Goal: Task Accomplishment & Management: Manage account settings

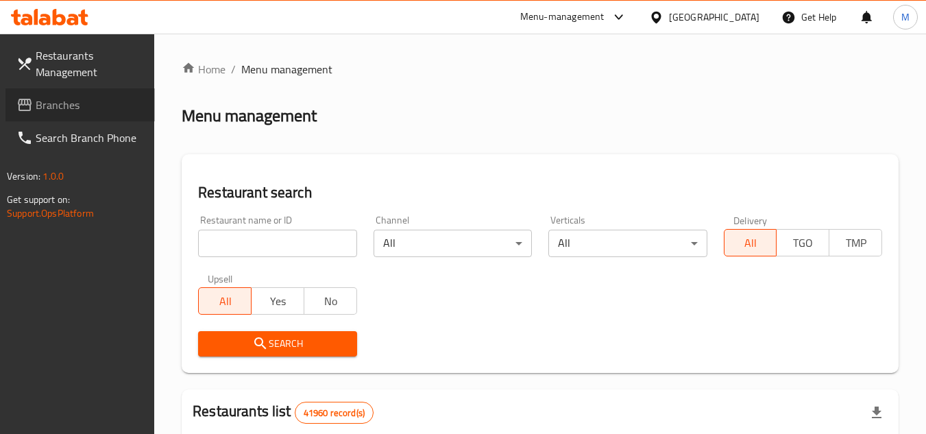
click at [113, 106] on span "Branches" at bounding box center [90, 105] width 108 height 16
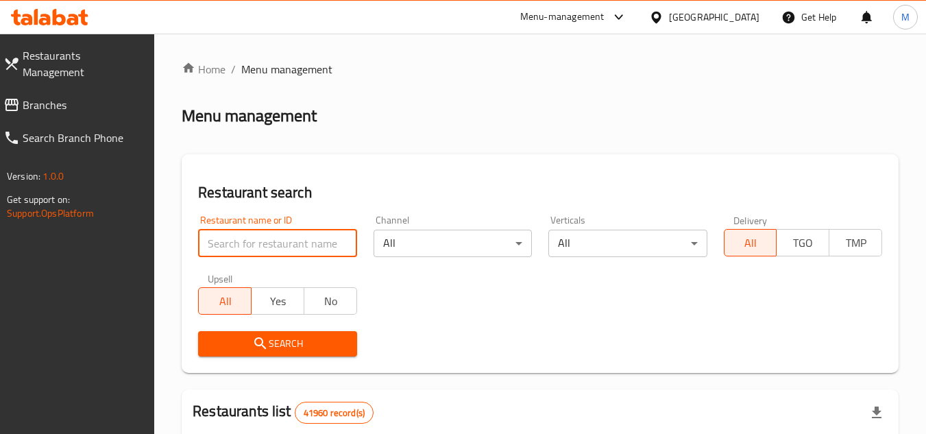
click at [336, 243] on input "search" at bounding box center [277, 243] width 158 height 27
paste input "703543"
type input "703543"
click button "Search" at bounding box center [277, 343] width 158 height 25
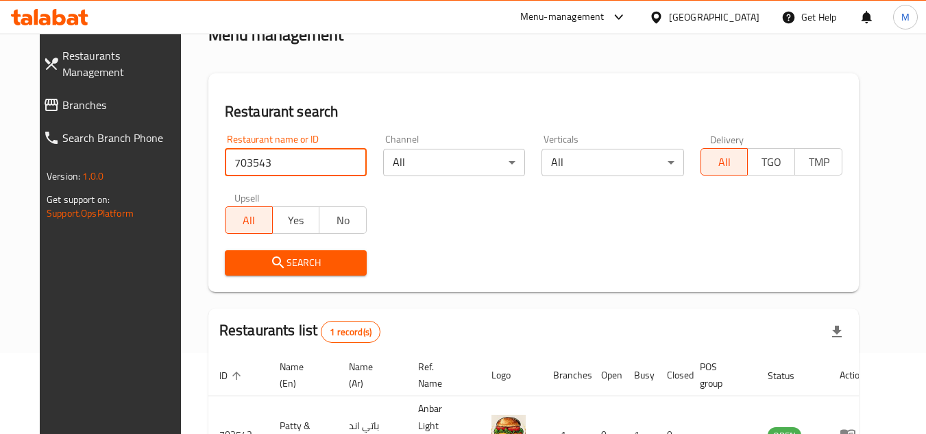
scroll to position [166, 0]
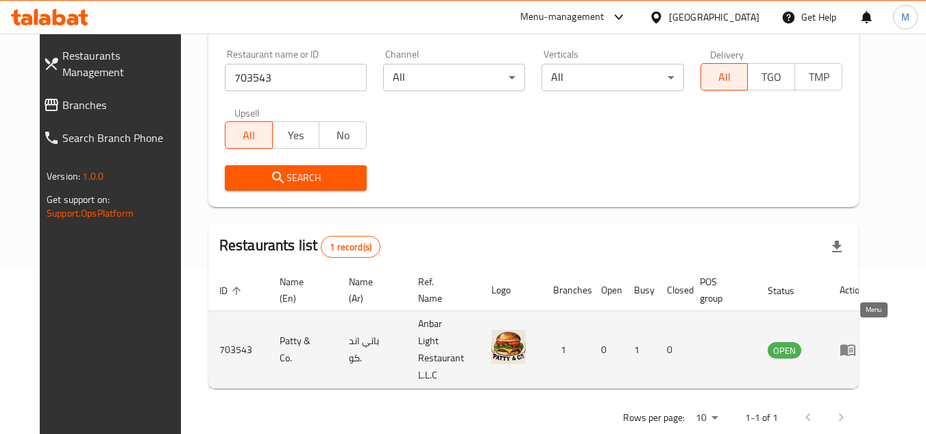
click at [856, 345] on icon "enhanced table" at bounding box center [848, 351] width 15 height 12
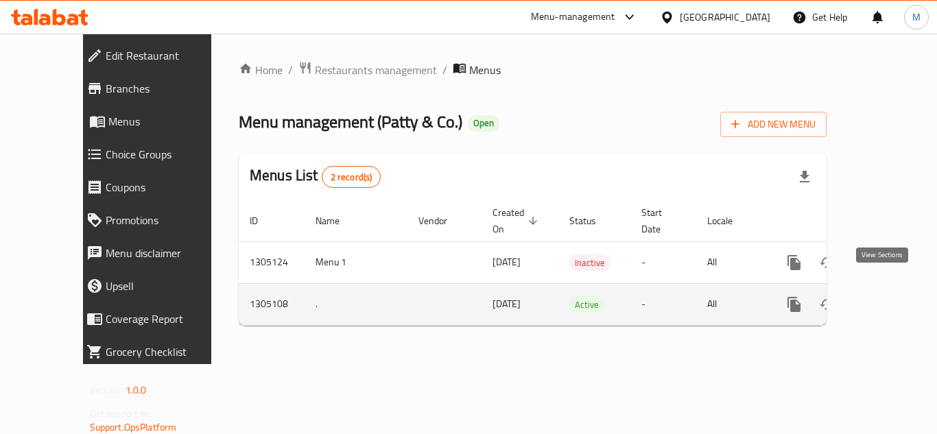
click at [889, 296] on icon "enhanced table" at bounding box center [893, 304] width 16 height 16
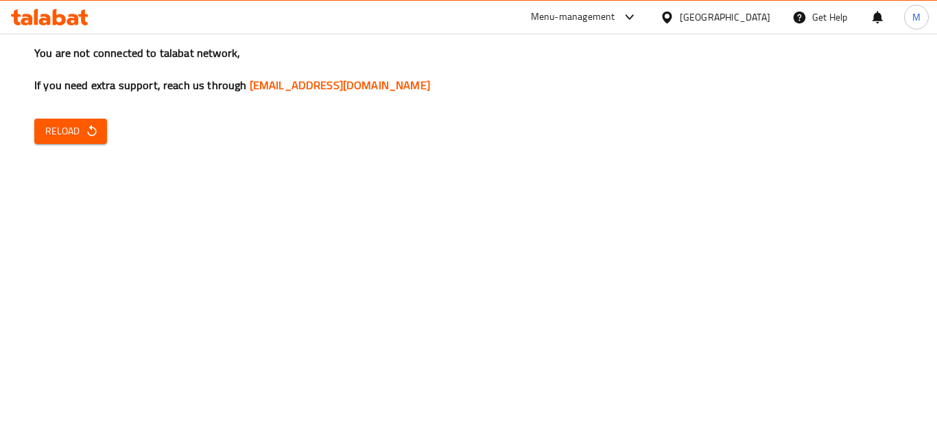
click at [75, 131] on span "Reload" at bounding box center [70, 131] width 51 height 17
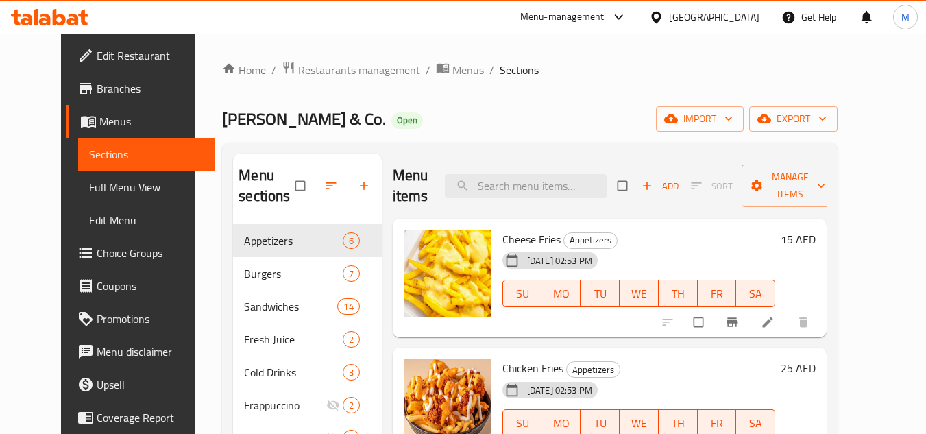
drag, startPoint x: 583, startPoint y: 87, endPoint x: 621, endPoint y: 104, distance: 41.8
click at [586, 86] on div "Home / Restaurants management / Menus / Sections [PERSON_NAME] & Co. Open impor…" at bounding box center [530, 330] width 616 height 538
click at [703, 53] on div "Home / Restaurants management / Menus / Sections [PERSON_NAME] & Co. Open impor…" at bounding box center [530, 330] width 671 height 592
click at [736, 114] on icon "button" at bounding box center [729, 119] width 14 height 14
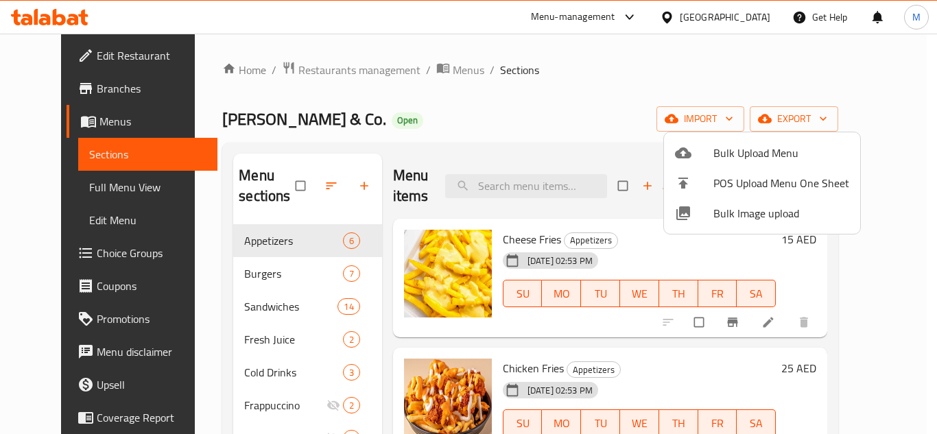
click at [429, 117] on div at bounding box center [468, 217] width 937 height 434
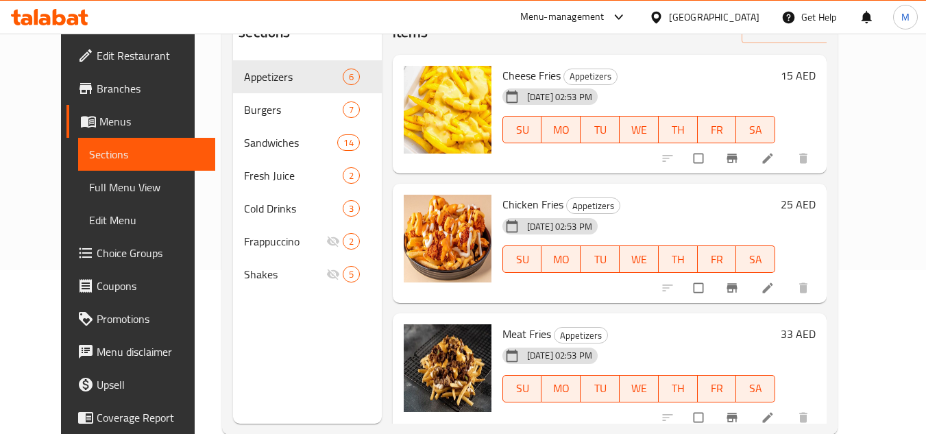
scroll to position [192, 0]
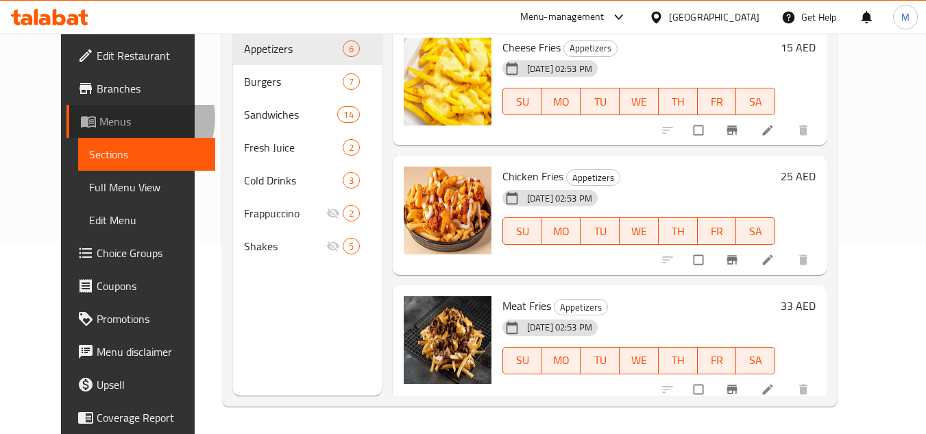
click at [99, 118] on span "Menus" at bounding box center [152, 121] width 106 height 16
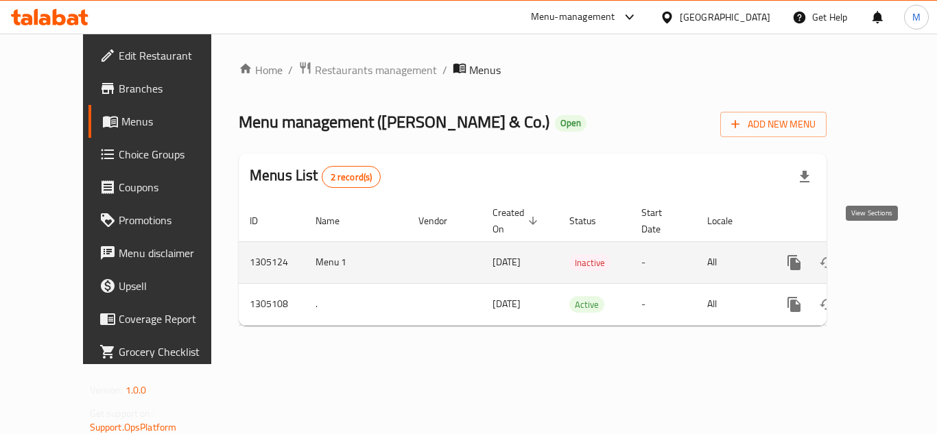
click at [886, 254] on icon "enhanced table" at bounding box center [893, 262] width 16 height 16
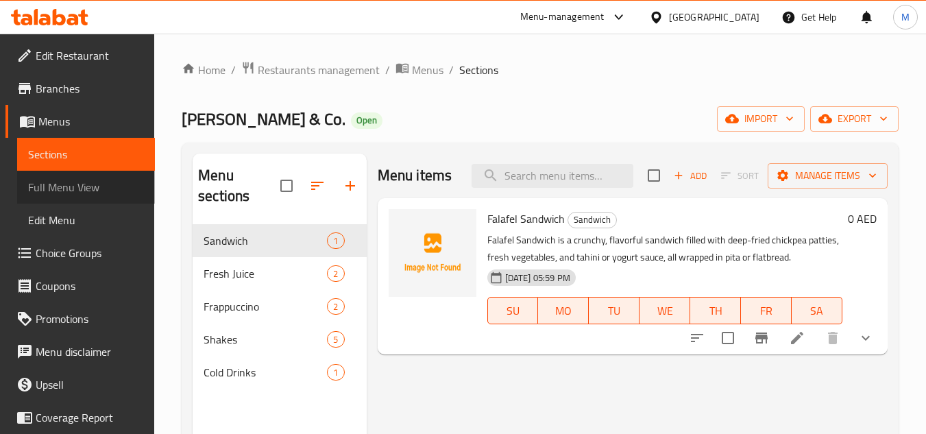
click at [102, 184] on span "Full Menu View" at bounding box center [86, 187] width 116 height 16
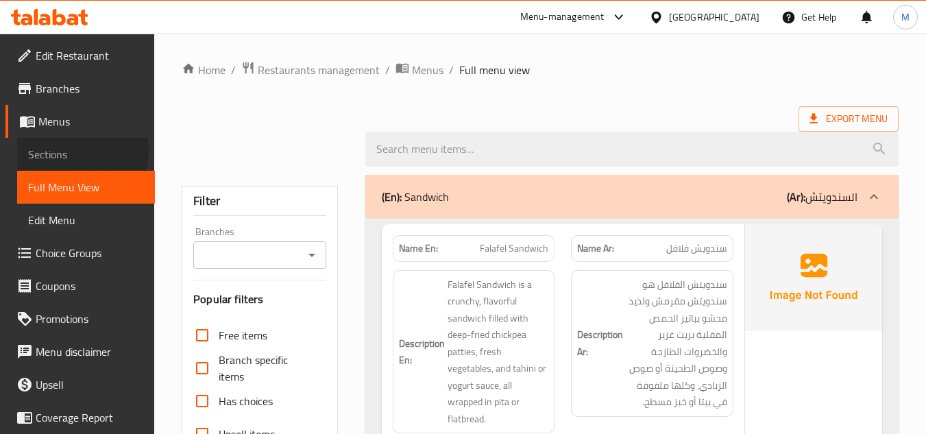
click at [75, 150] on span "Sections" at bounding box center [86, 154] width 116 height 16
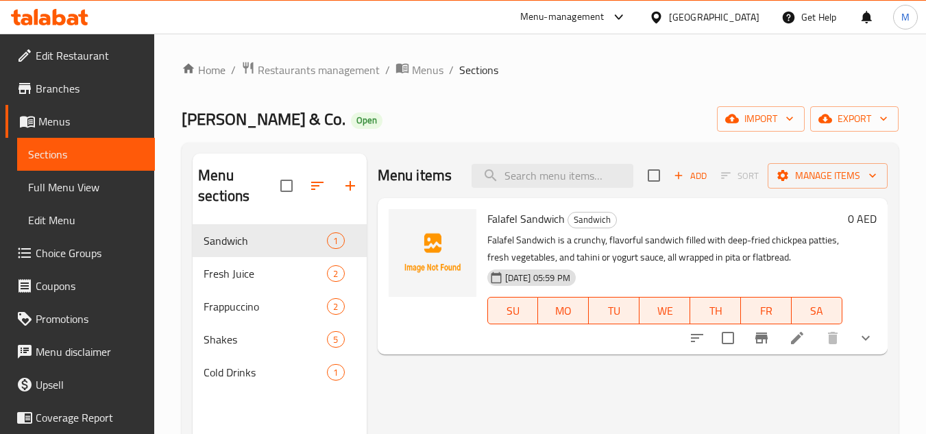
click at [105, 118] on span "Menus" at bounding box center [91, 121] width 106 height 16
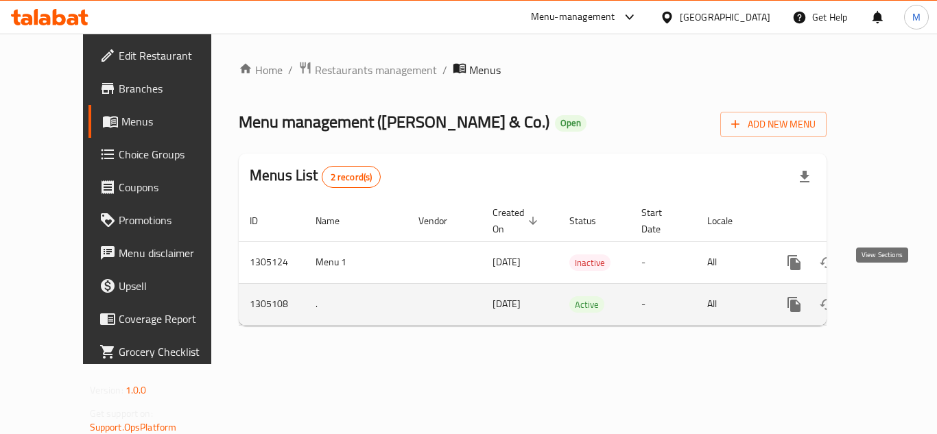
click at [885, 296] on icon "enhanced table" at bounding box center [893, 304] width 16 height 16
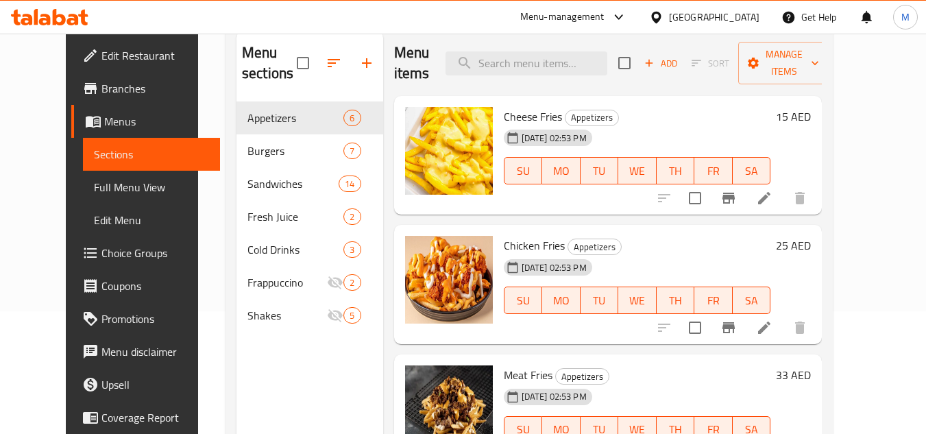
scroll to position [192, 0]
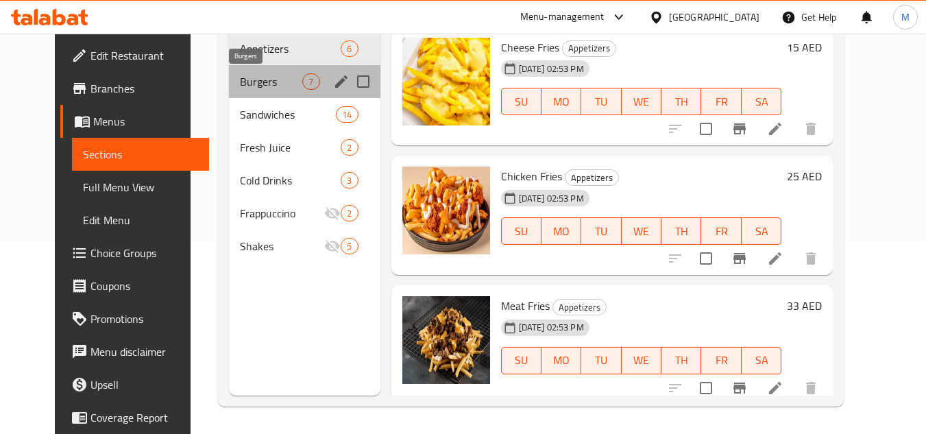
click at [252, 85] on span "Burgers" at bounding box center [271, 81] width 62 height 16
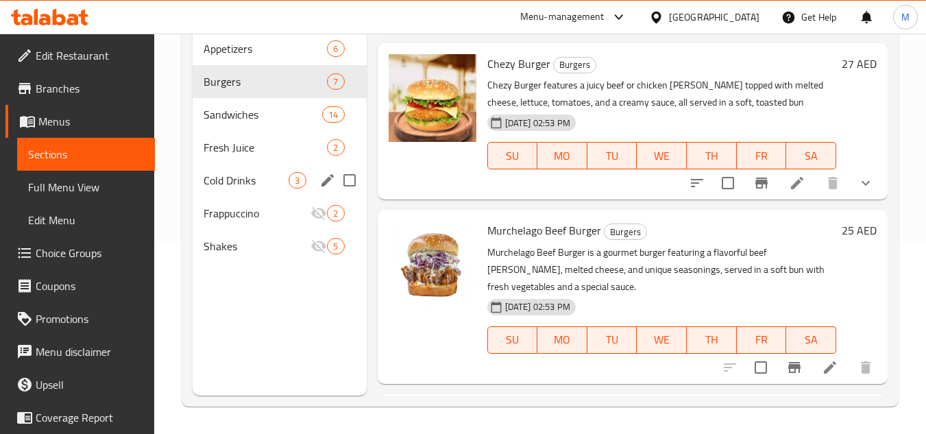
scroll to position [549, 0]
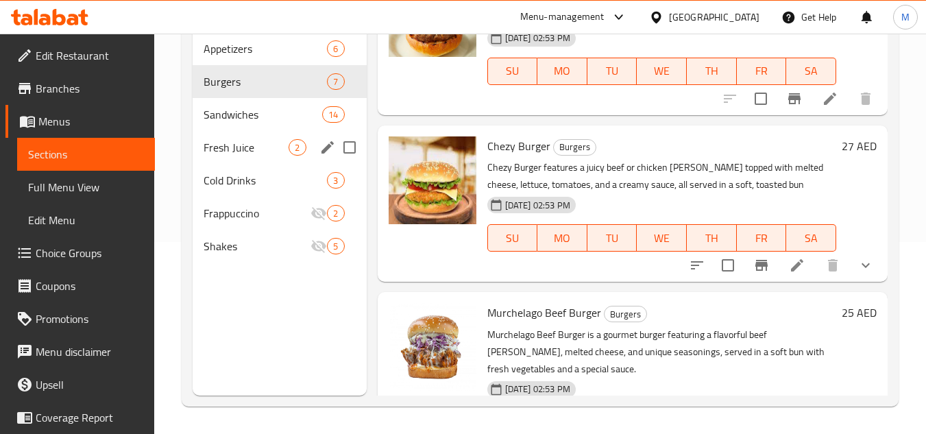
click at [232, 136] on div "Fresh Juice 2" at bounding box center [279, 147] width 173 height 33
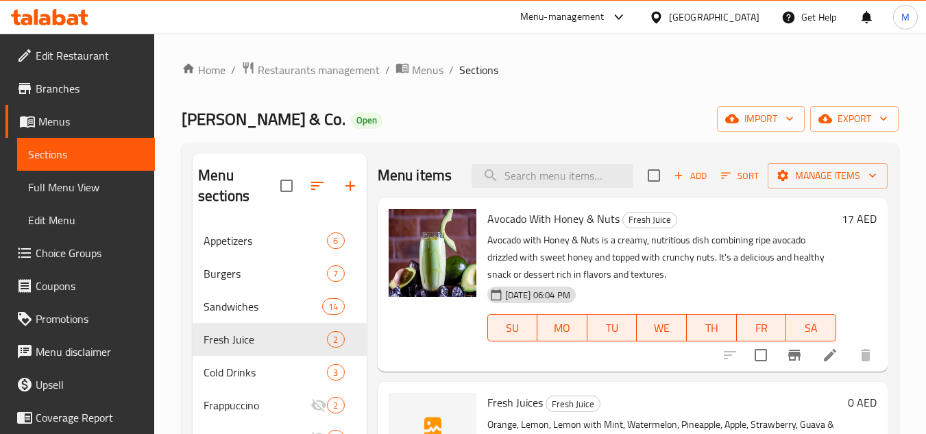
click at [917, 256] on div "Home / Restaurants management / Menus / Sections [PERSON_NAME] & Co. Open impor…" at bounding box center [540, 330] width 772 height 592
click at [257, 239] on span "Appetizers" at bounding box center [246, 240] width 85 height 16
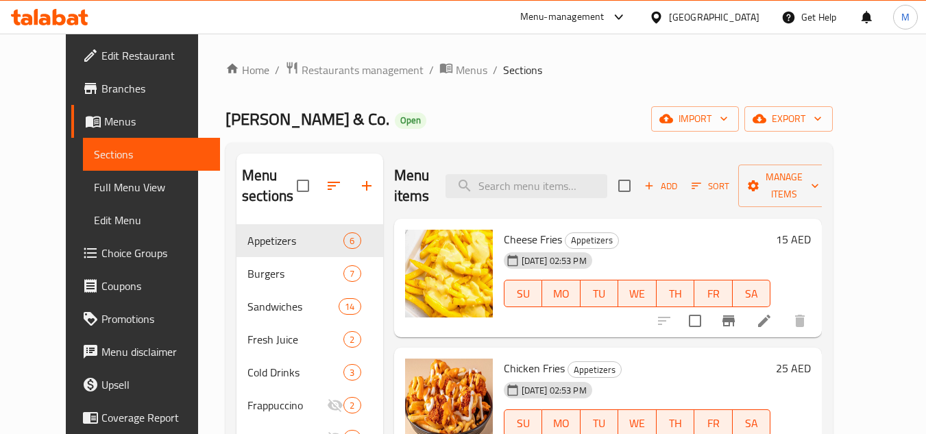
click at [504, 237] on span "Cheese Fries" at bounding box center [533, 239] width 58 height 21
click at [538, 88] on div "Home / Restaurants management / Menus / Sections [PERSON_NAME] & Co. Open impor…" at bounding box center [530, 330] width 608 height 538
click at [728, 120] on span "import" at bounding box center [695, 118] width 66 height 17
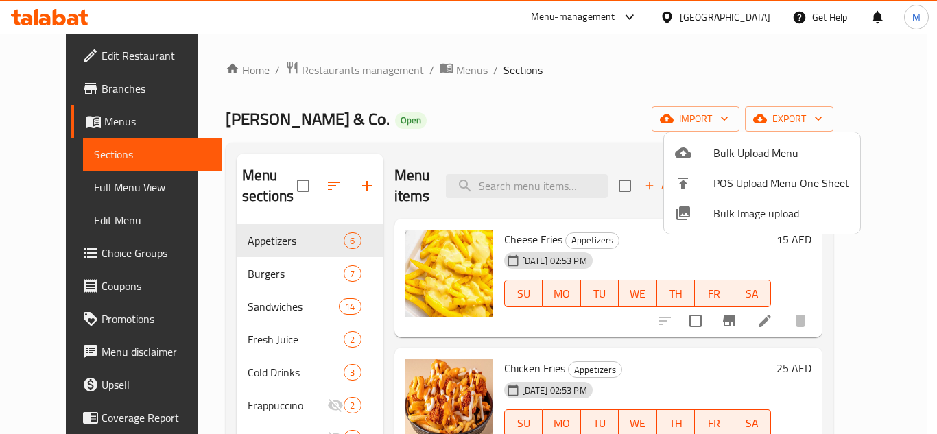
click at [494, 236] on div at bounding box center [468, 217] width 937 height 434
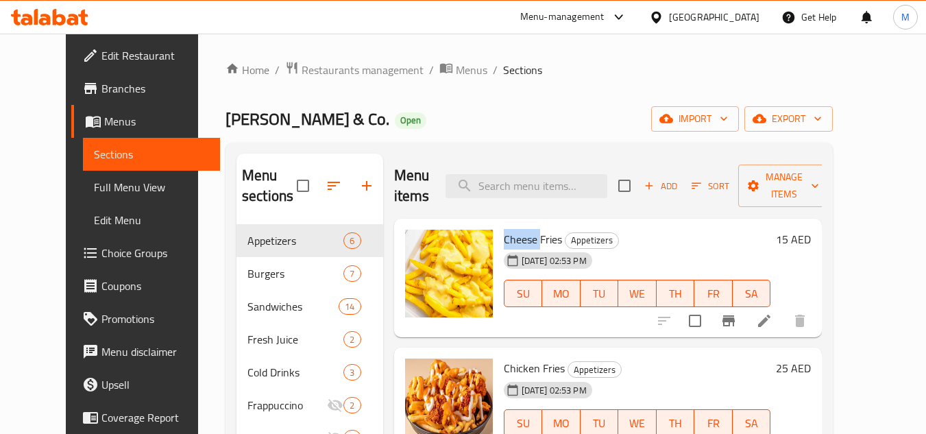
click at [504, 236] on span "Cheese Fries" at bounding box center [533, 239] width 58 height 21
click at [504, 234] on span "Cheese Fries" at bounding box center [533, 239] width 58 height 21
copy h6 "Cheese Fries"
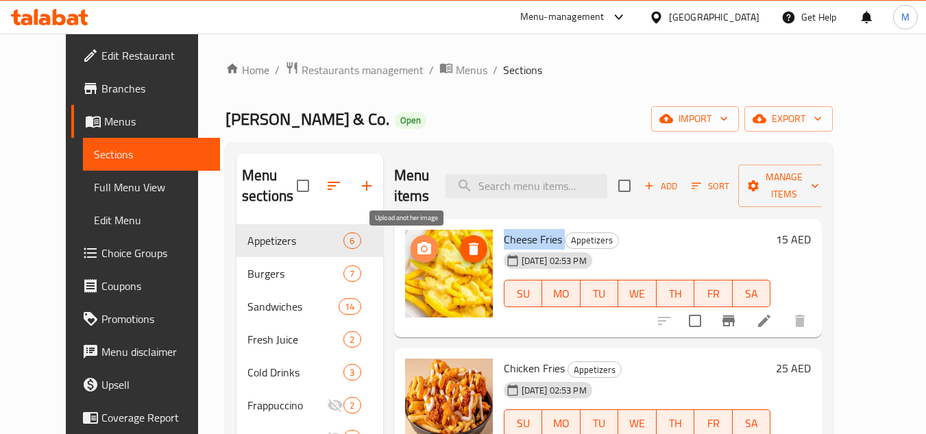
click at [418, 246] on icon "upload picture" at bounding box center [425, 248] width 14 height 12
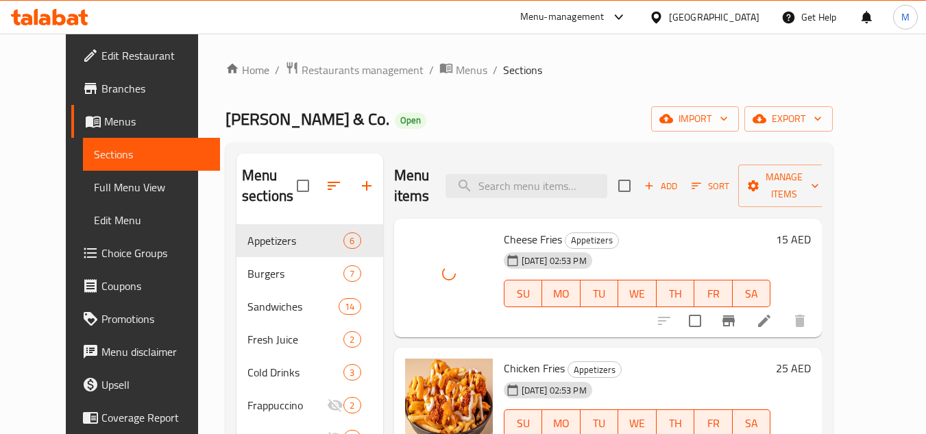
click at [525, 370] on span "Chicken Fries" at bounding box center [534, 368] width 61 height 21
copy h6 "Chicken Fries"
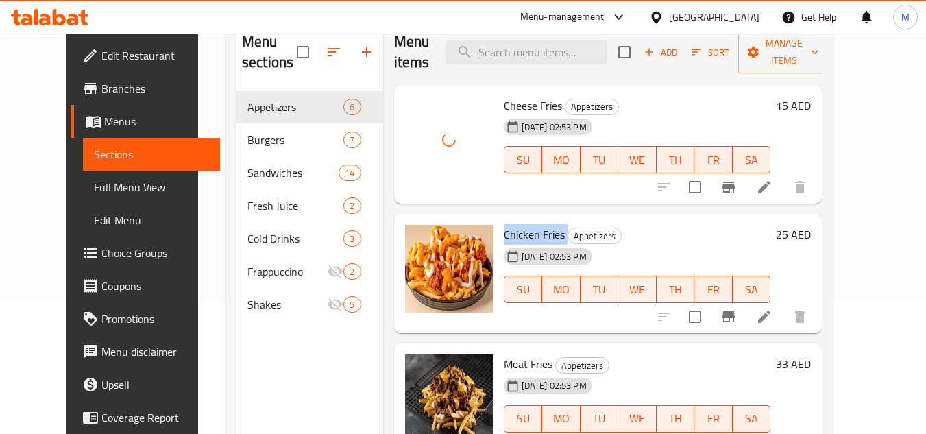
scroll to position [137, 0]
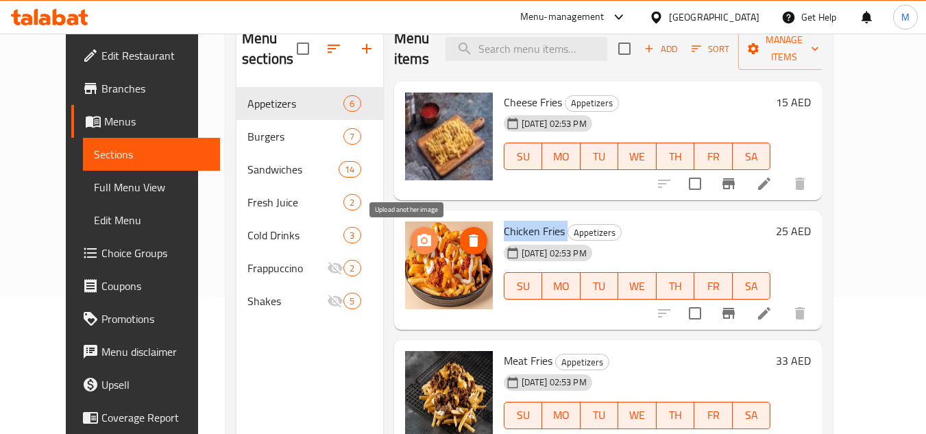
click at [419, 240] on span "upload picture" at bounding box center [424, 240] width 27 height 16
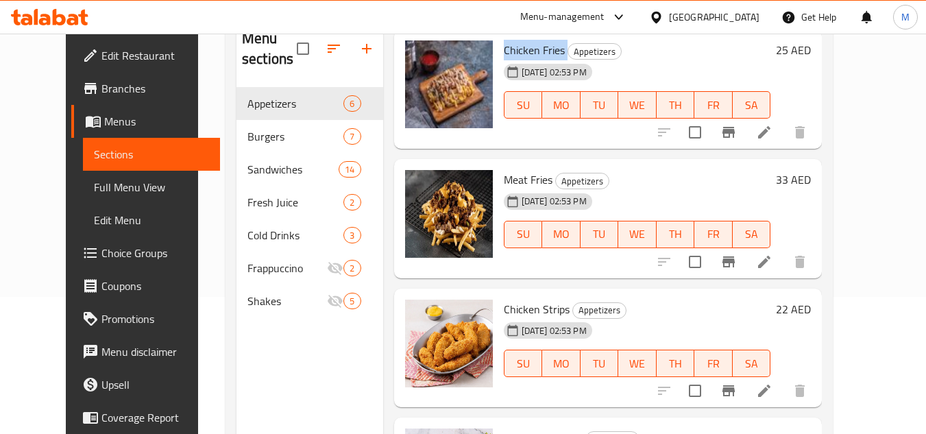
scroll to position [206, 0]
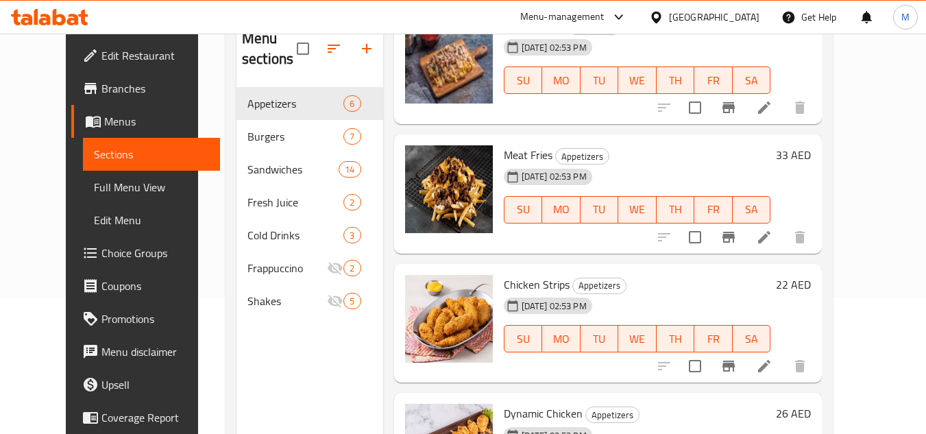
click at [504, 154] on span "Meat Fries" at bounding box center [528, 155] width 49 height 21
click at [499, 142] on div "Meat Fries Appetizers [DATE] 02:53 PM SU MO TU WE TH FR SA" at bounding box center [638, 194] width 278 height 108
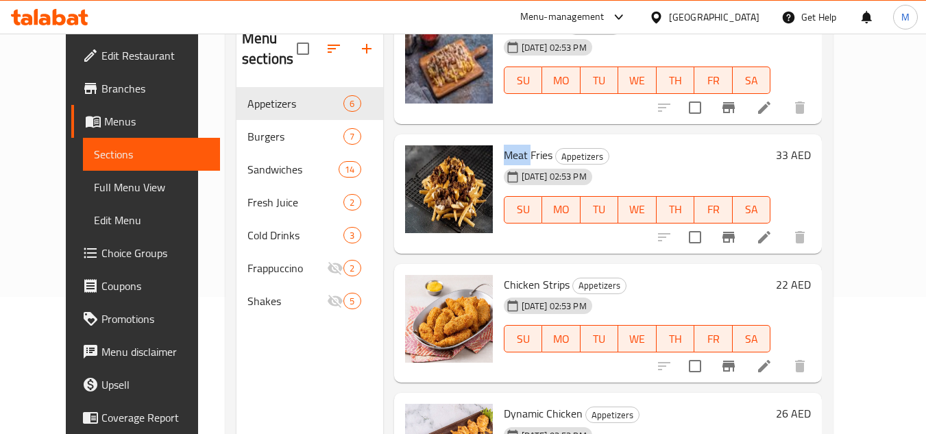
click at [504, 145] on span "Meat Fries" at bounding box center [528, 155] width 49 height 21
click at [509, 150] on span "Meat Fries" at bounding box center [528, 155] width 49 height 21
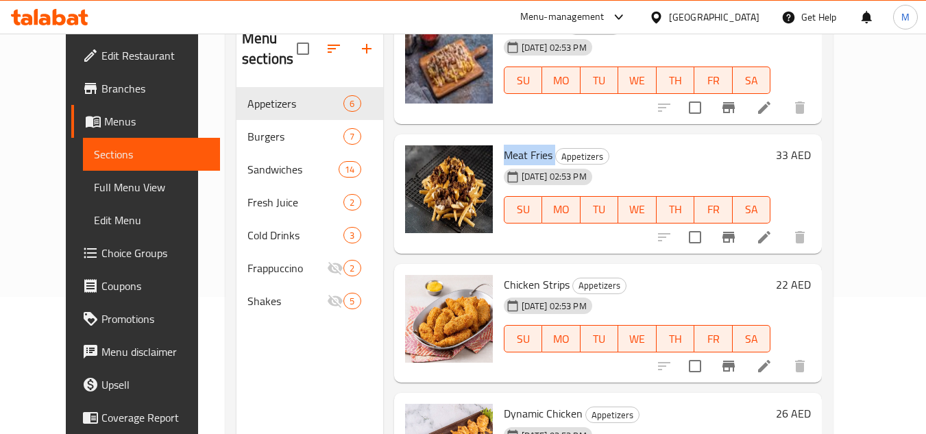
click at [509, 150] on span "Meat Fries" at bounding box center [528, 155] width 49 height 21
click at [416, 167] on icon "upload picture" at bounding box center [424, 164] width 16 height 16
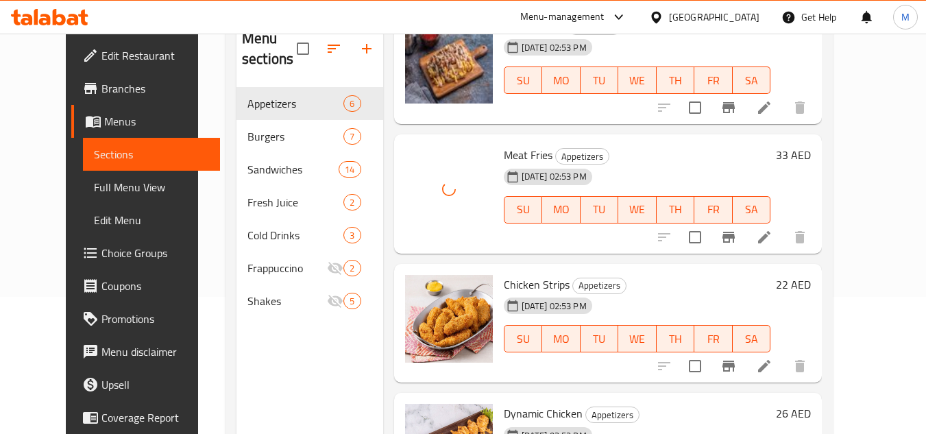
click at [509, 287] on span "Chicken Strips" at bounding box center [537, 284] width 66 height 21
copy h6 "Chicken Strips"
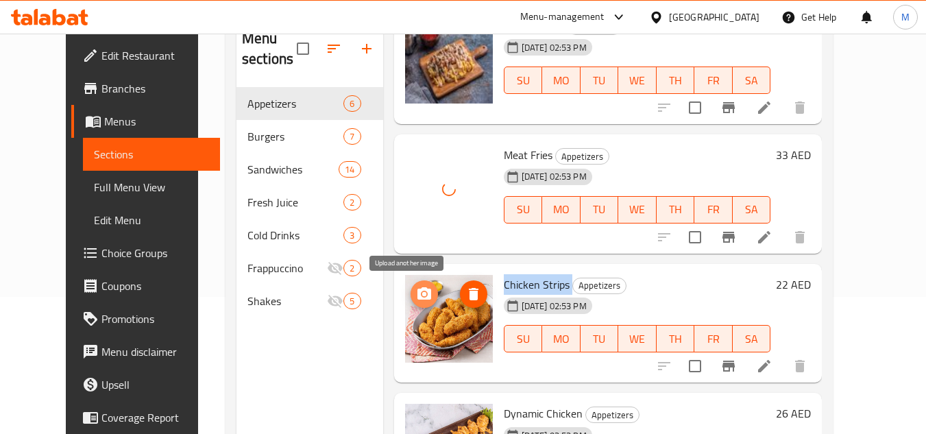
click at [418, 297] on icon "upload picture" at bounding box center [425, 293] width 14 height 12
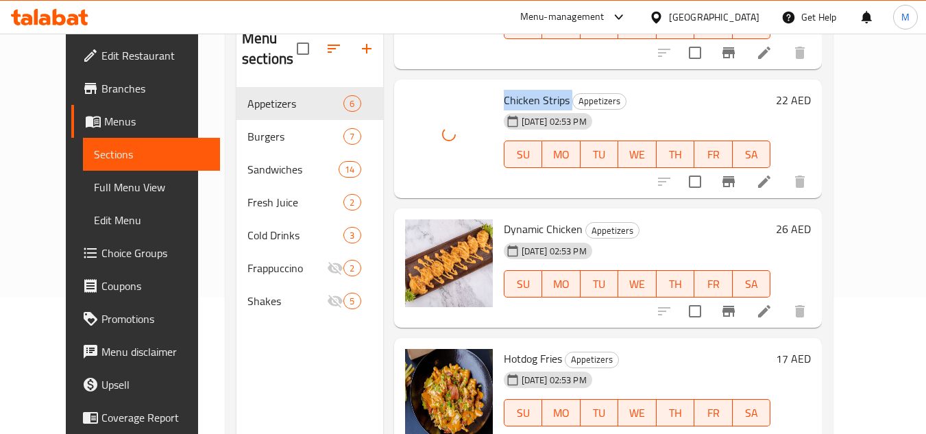
scroll to position [396, 0]
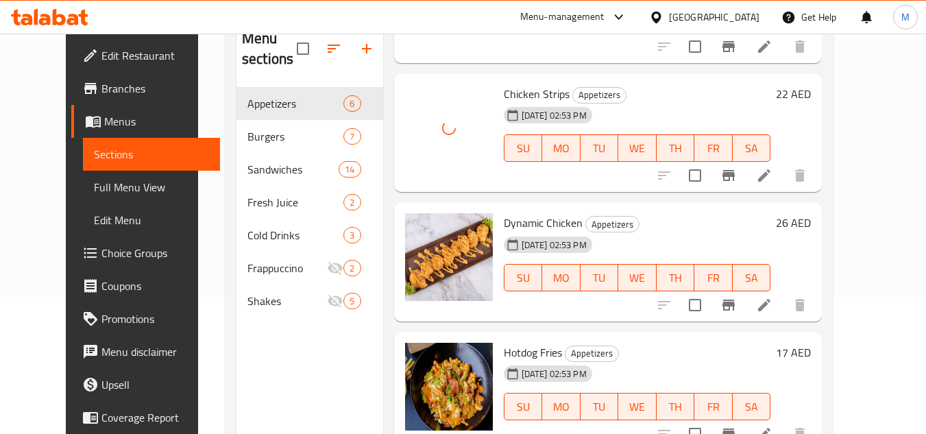
click at [516, 221] on span "Dynamic Chicken" at bounding box center [543, 223] width 79 height 21
copy h6 "Dynamic Chicken"
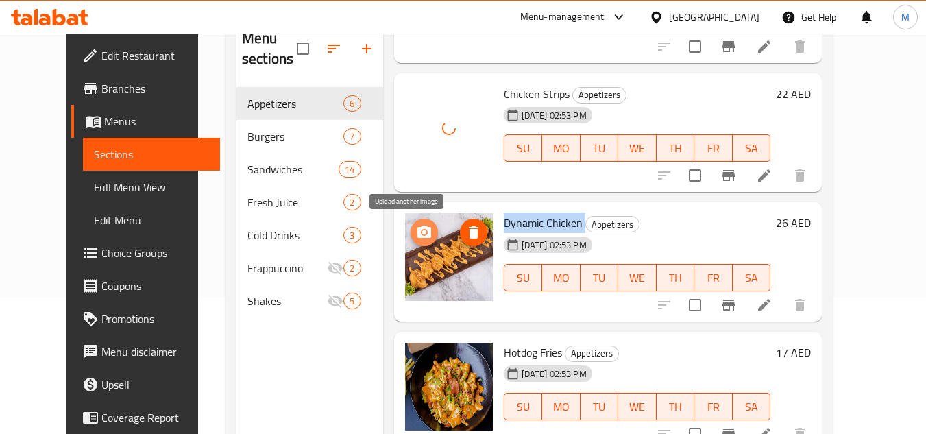
click at [422, 232] on circle "upload picture" at bounding box center [424, 232] width 4 height 4
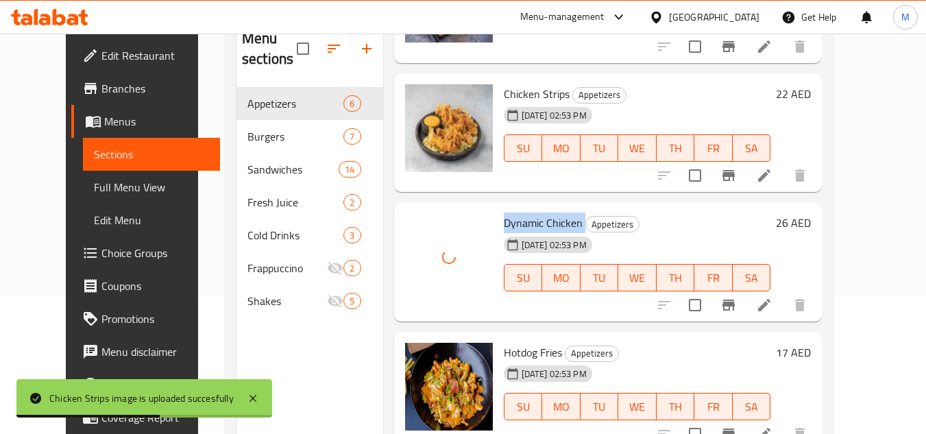
scroll to position [192, 0]
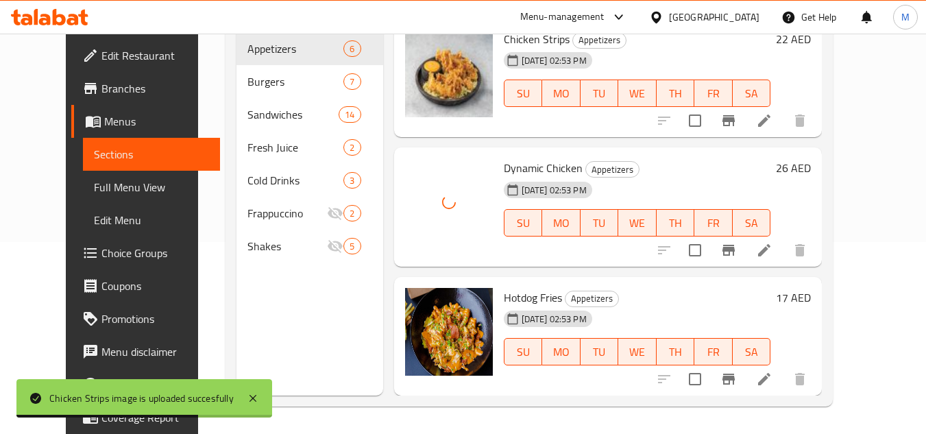
click at [504, 300] on span "Hotdog Fries" at bounding box center [533, 297] width 58 height 21
click at [504, 299] on span "Hotdog Fries" at bounding box center [533, 297] width 58 height 21
copy h6 "Hotdog Fries"
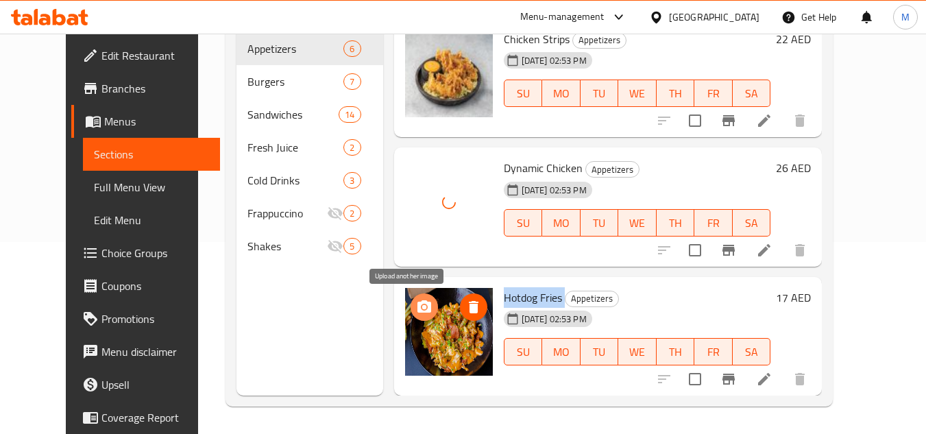
click at [422, 309] on circle "upload picture" at bounding box center [424, 307] width 4 height 4
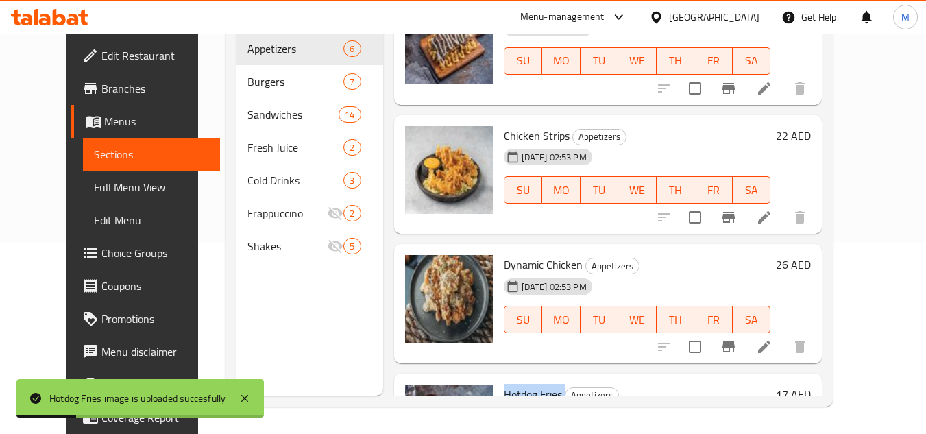
scroll to position [259, 0]
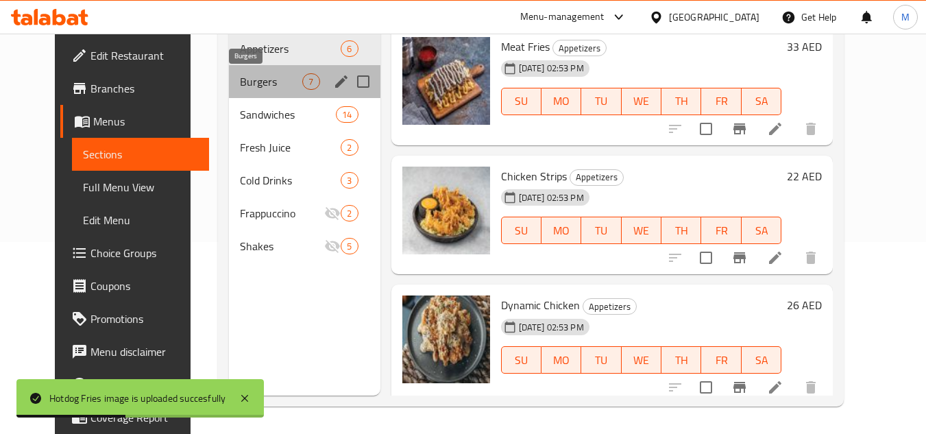
click at [241, 80] on span "Burgers" at bounding box center [271, 81] width 62 height 16
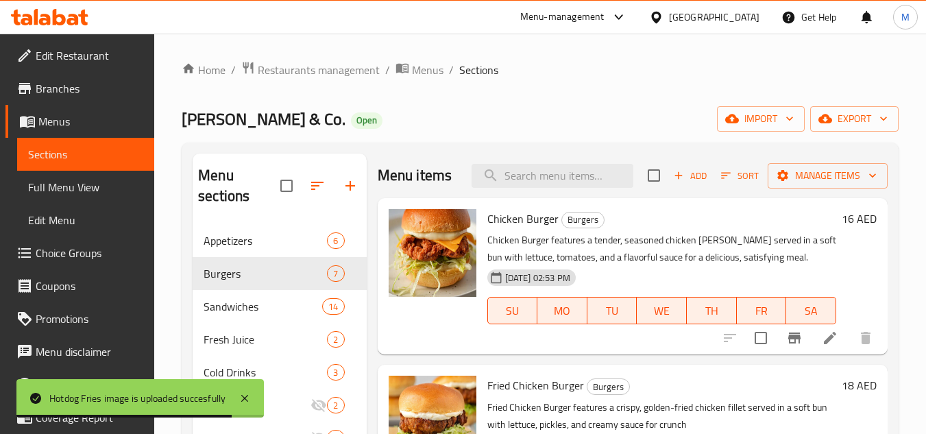
click at [498, 229] on span "Chicken Burger" at bounding box center [523, 218] width 71 height 21
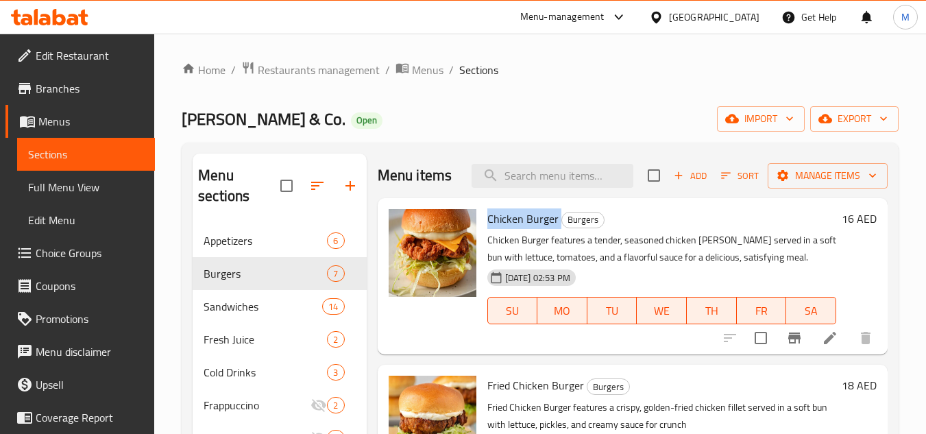
copy h6 "Chicken Burger"
click at [405, 237] on icon "upload picture" at bounding box center [408, 228] width 16 height 16
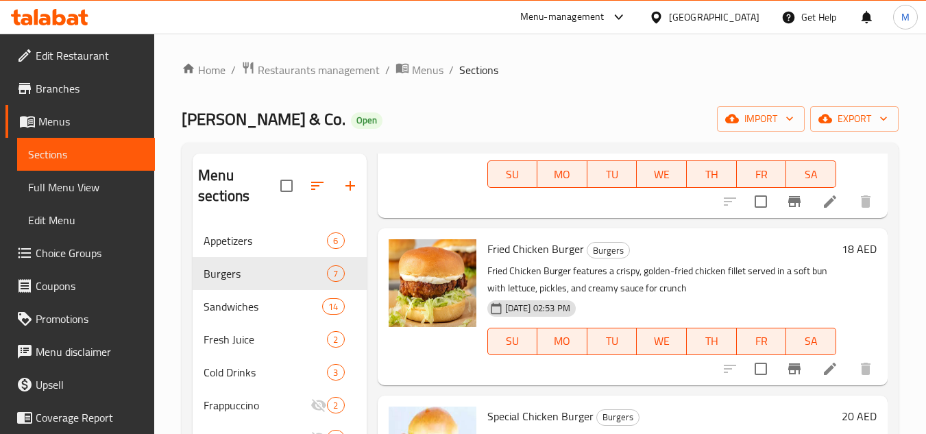
scroll to position [137, 0]
click at [505, 259] on span "Fried Chicken Burger" at bounding box center [536, 248] width 97 height 21
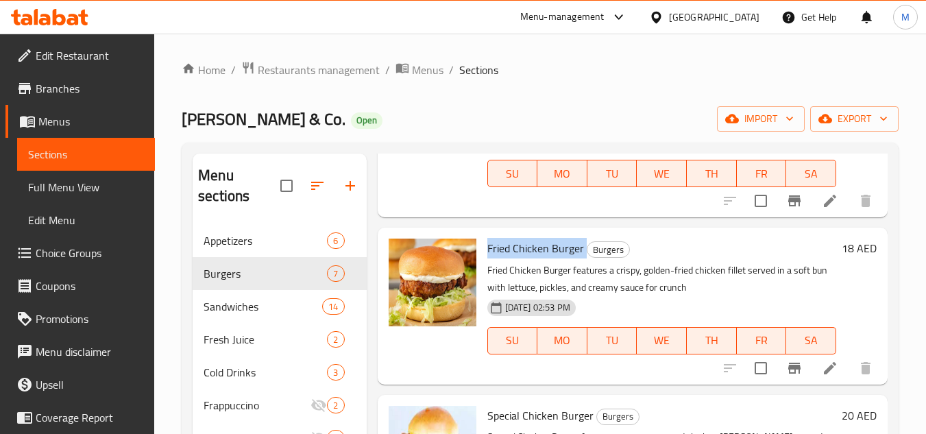
copy h6 "Fried Chicken Burger"
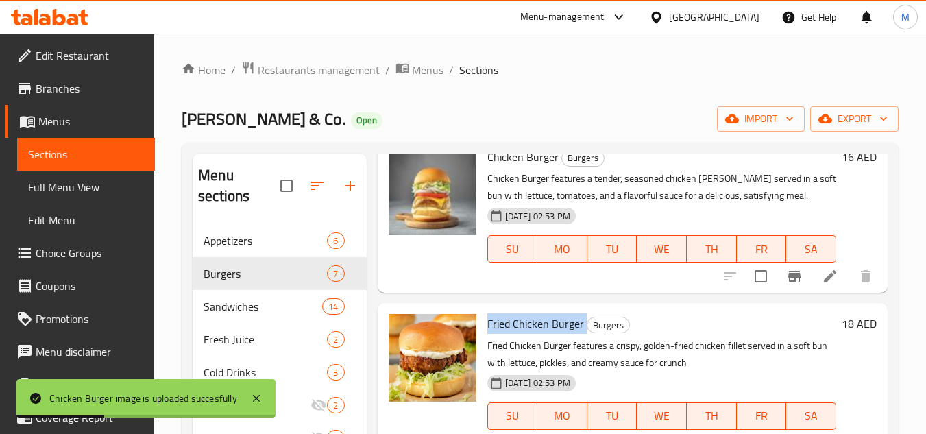
scroll to position [206, 0]
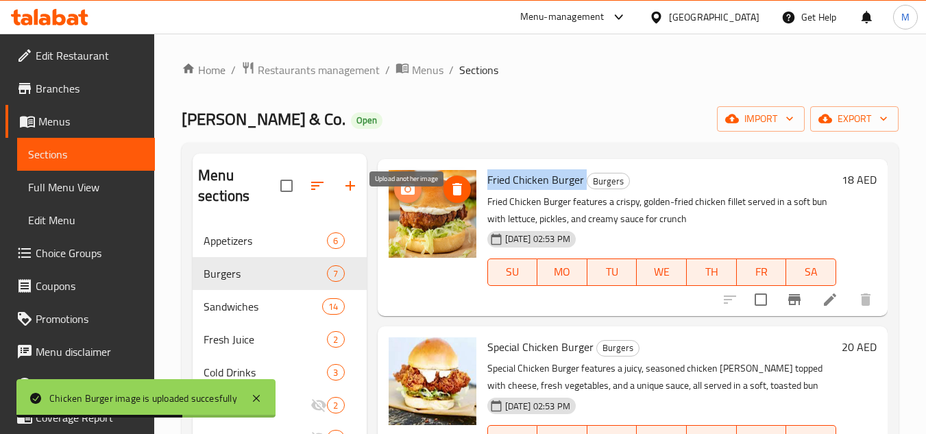
click at [403, 200] on button "upload picture" at bounding box center [407, 189] width 27 height 27
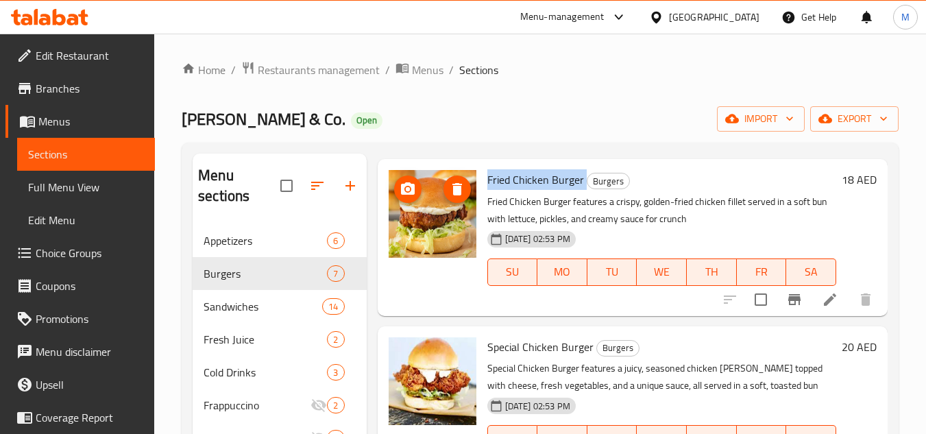
click at [403, 197] on icon "upload picture" at bounding box center [408, 189] width 16 height 16
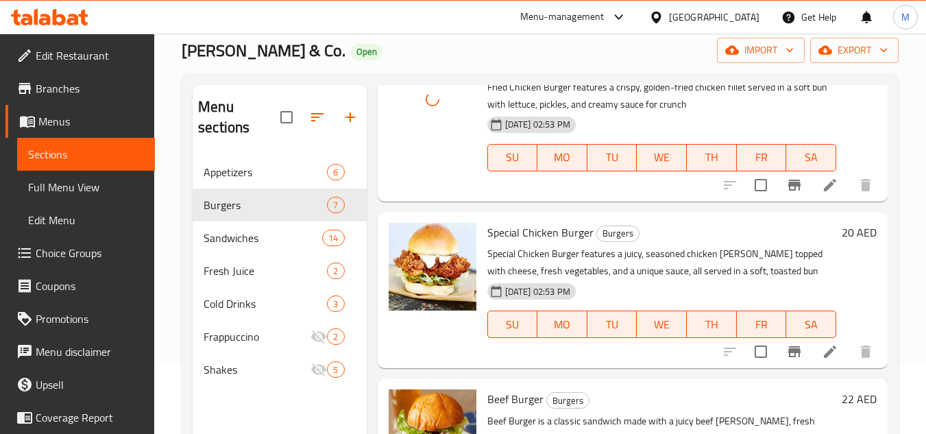
scroll to position [274, 0]
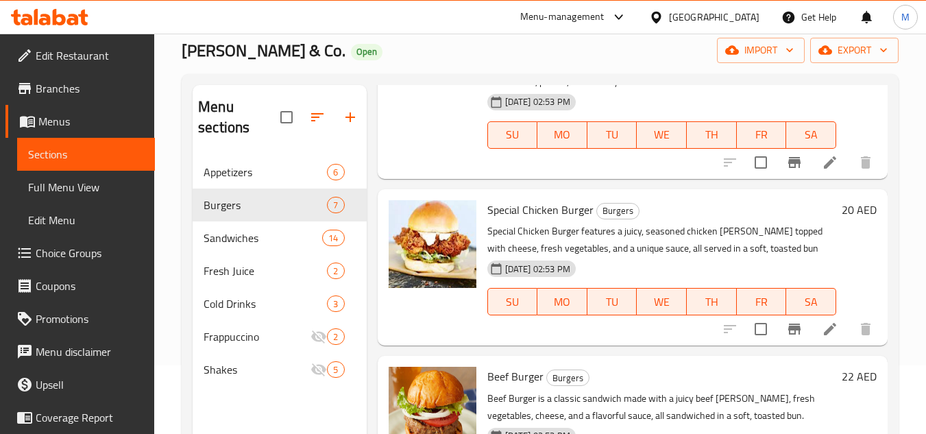
click at [527, 220] on span "Special Chicken Burger" at bounding box center [541, 210] width 106 height 21
copy h6 "Special Chicken Burger"
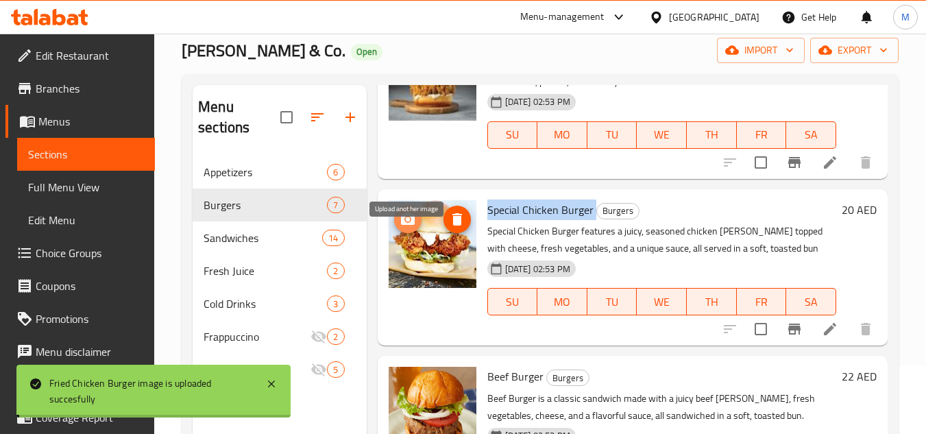
click at [402, 225] on icon "upload picture" at bounding box center [408, 219] width 14 height 12
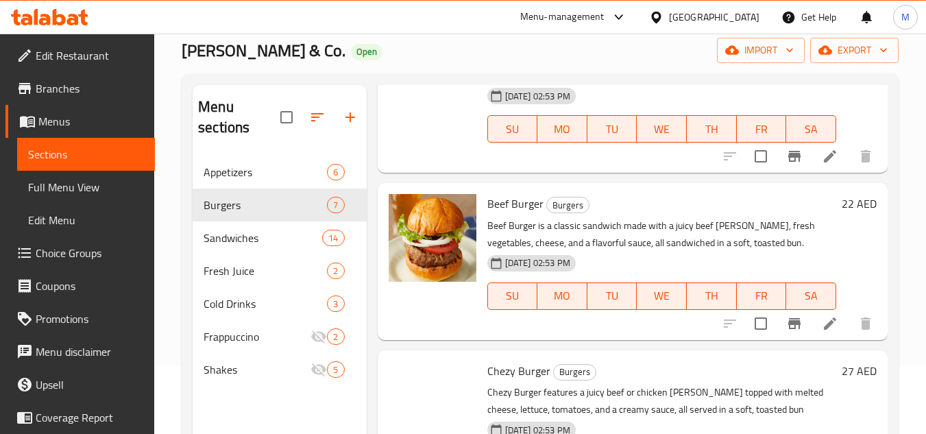
scroll to position [480, 0]
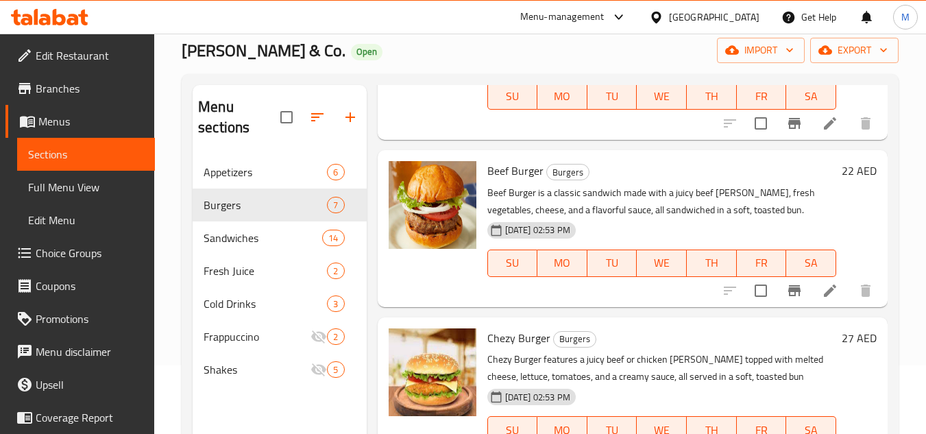
click at [497, 181] on span "Beef Burger" at bounding box center [516, 170] width 56 height 21
copy h6 "Beef Burger"
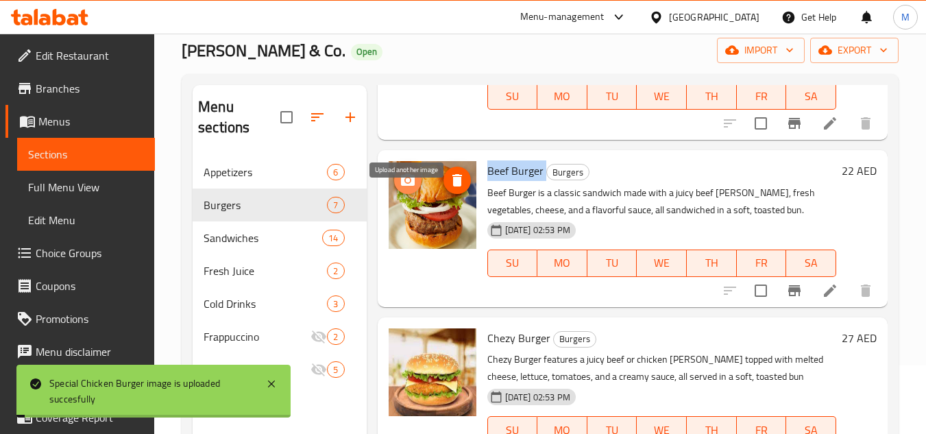
click at [400, 189] on icon "upload picture" at bounding box center [408, 180] width 16 height 16
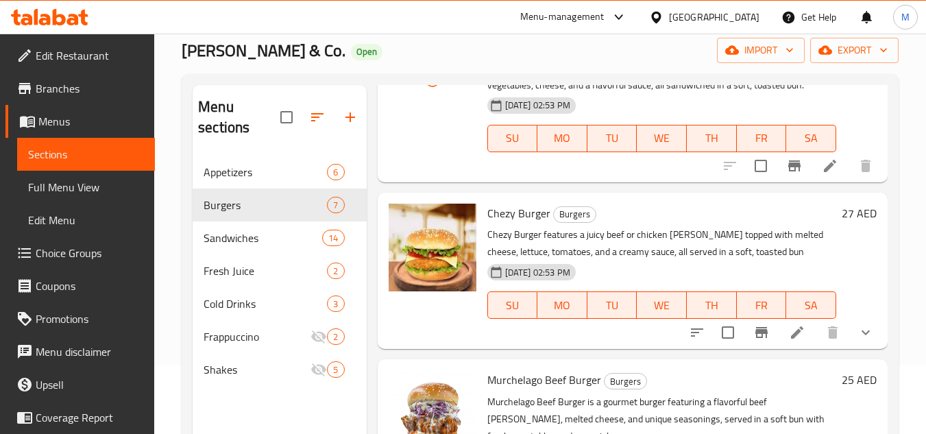
scroll to position [617, 0]
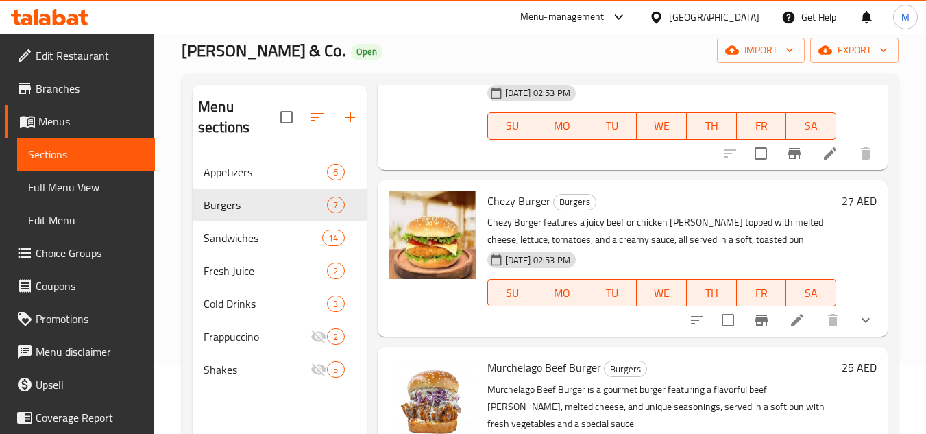
click at [523, 211] on span "Chezy Burger" at bounding box center [519, 201] width 63 height 21
copy h6 "Chezy Burger"
click at [393, 236] on img at bounding box center [433, 235] width 88 height 88
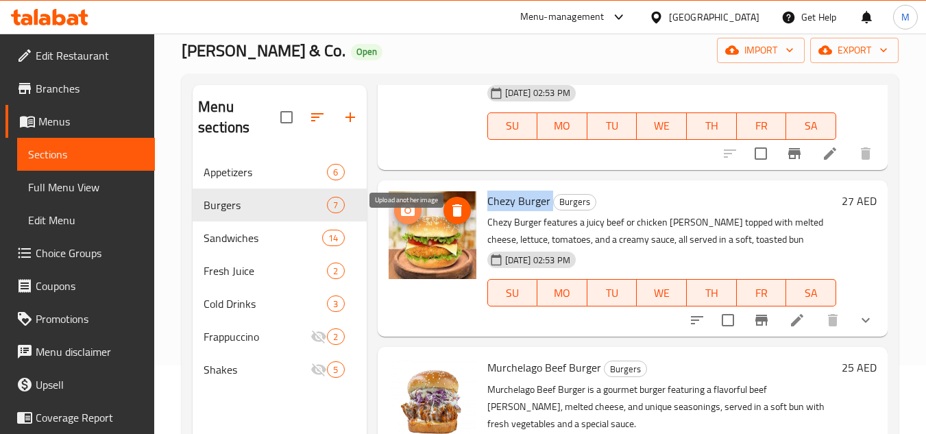
click at [403, 216] on icon "upload picture" at bounding box center [408, 210] width 14 height 12
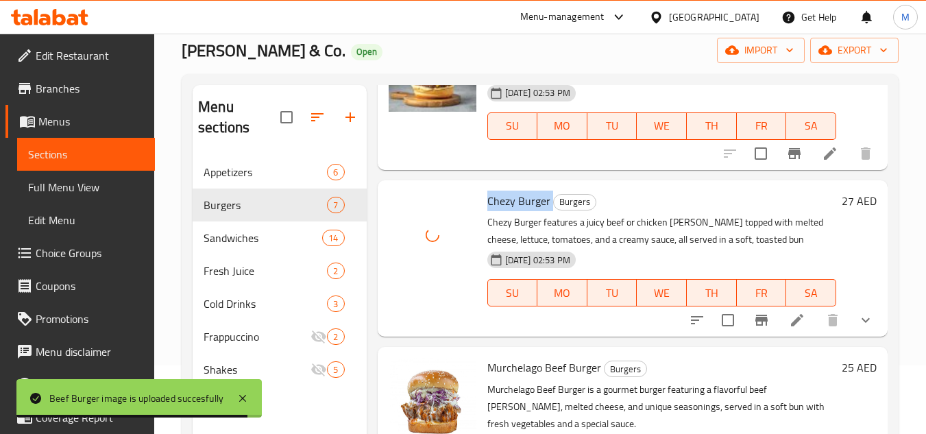
scroll to position [754, 0]
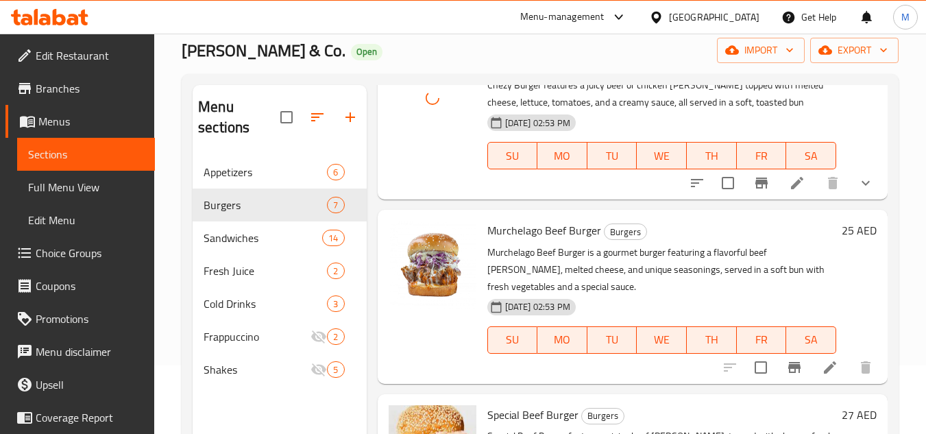
click at [538, 241] on span "Murchelago Beef Burger" at bounding box center [545, 230] width 114 height 21
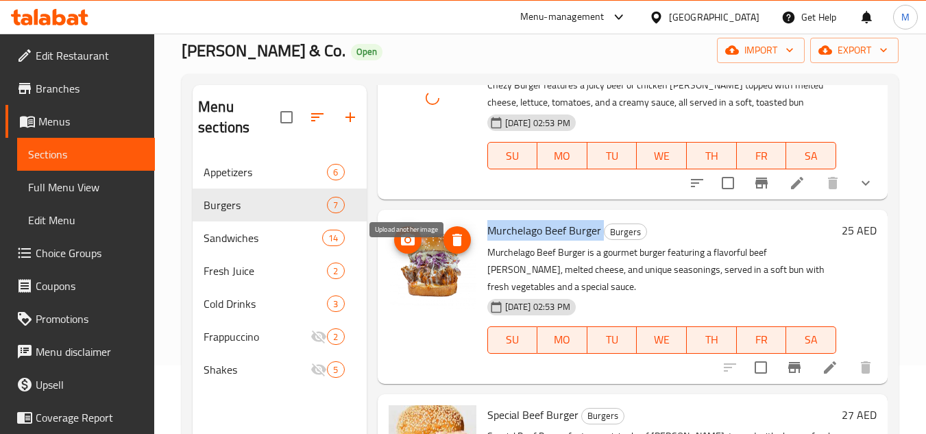
click at [403, 245] on icon "upload picture" at bounding box center [408, 239] width 14 height 12
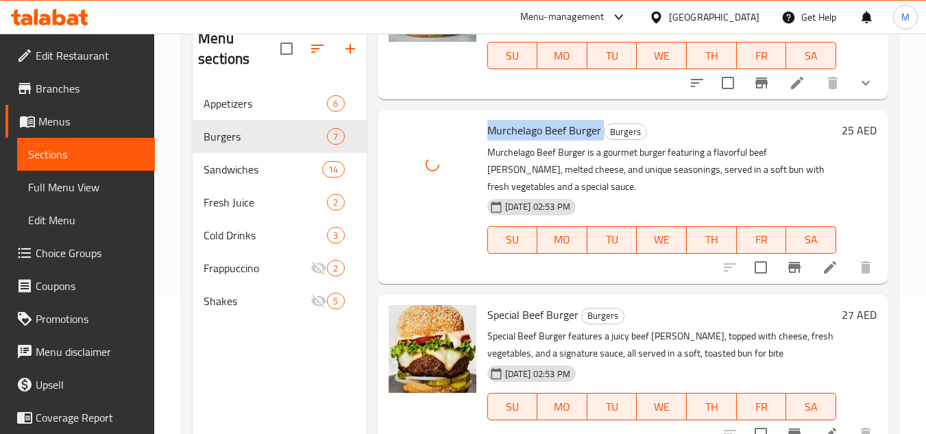
scroll to position [192, 0]
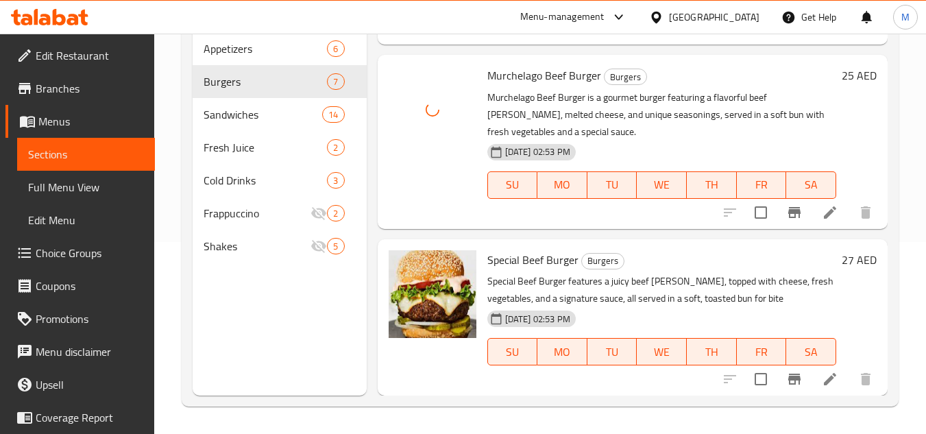
click at [532, 259] on span "Special Beef Burger" at bounding box center [533, 260] width 91 height 21
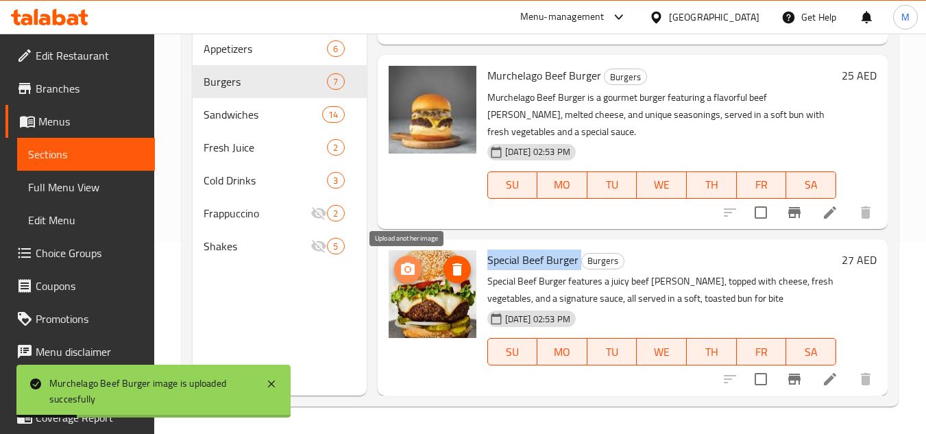
click at [413, 268] on icon "upload picture" at bounding box center [408, 269] width 14 height 12
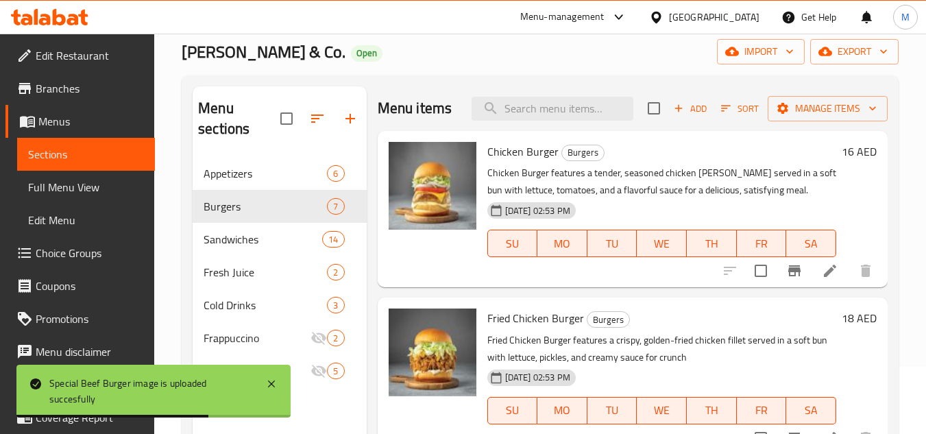
scroll to position [0, 0]
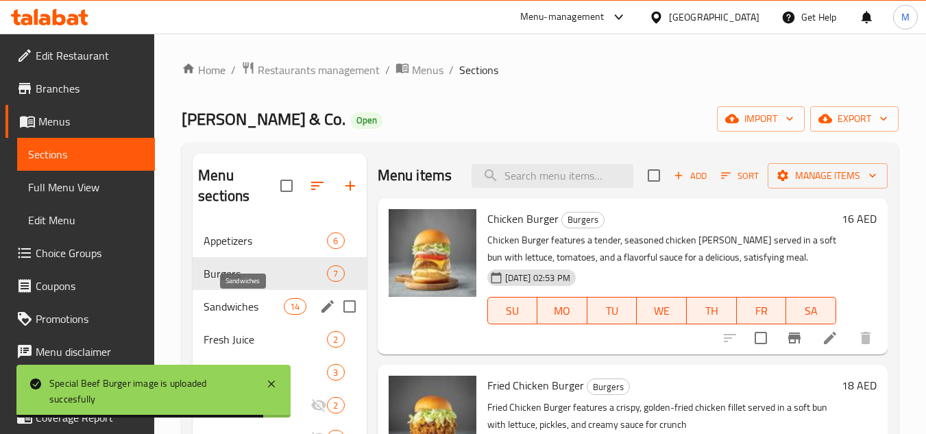
click at [233, 306] on span "Sandwiches" at bounding box center [244, 306] width 80 height 16
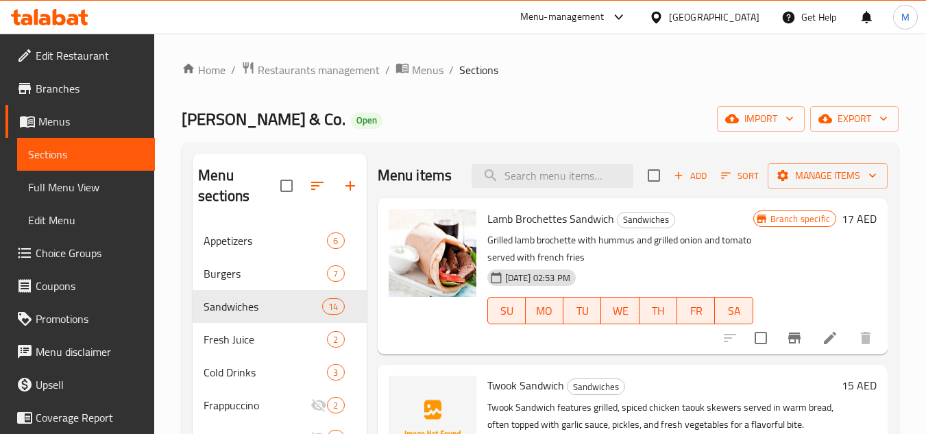
click at [510, 229] on span "Lamb Brochettes Sandwich" at bounding box center [551, 218] width 127 height 21
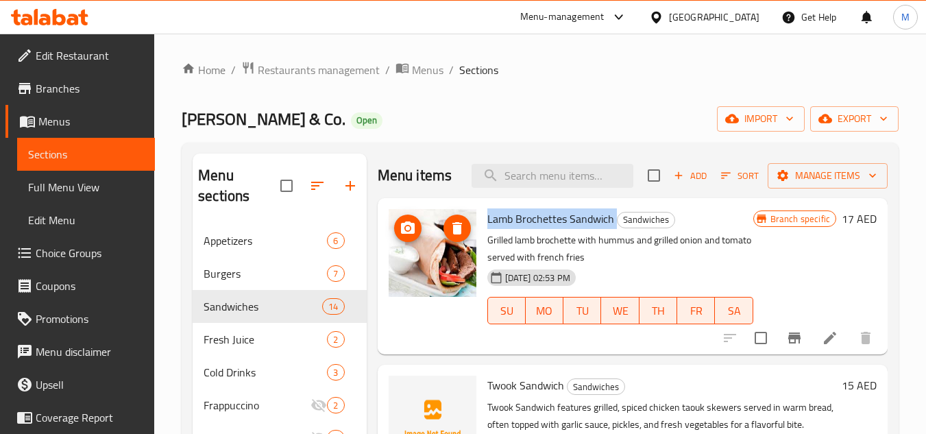
click at [412, 234] on img at bounding box center [433, 253] width 88 height 88
click at [404, 237] on icon "upload picture" at bounding box center [408, 228] width 16 height 16
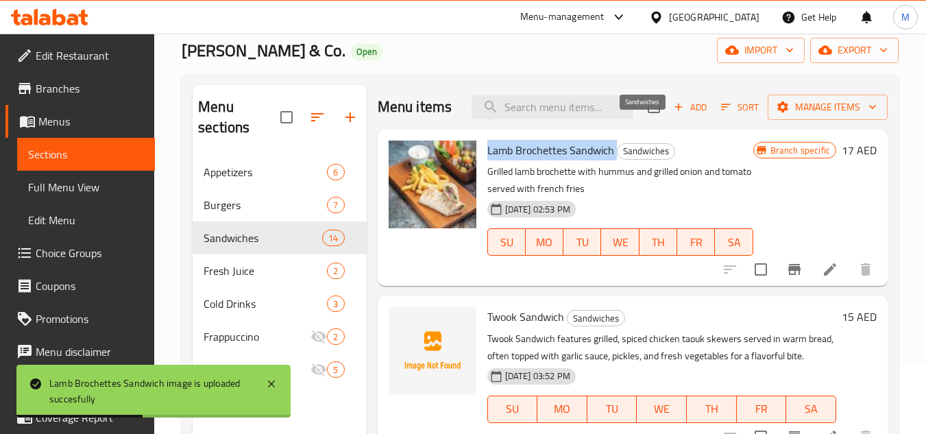
scroll to position [69, 0]
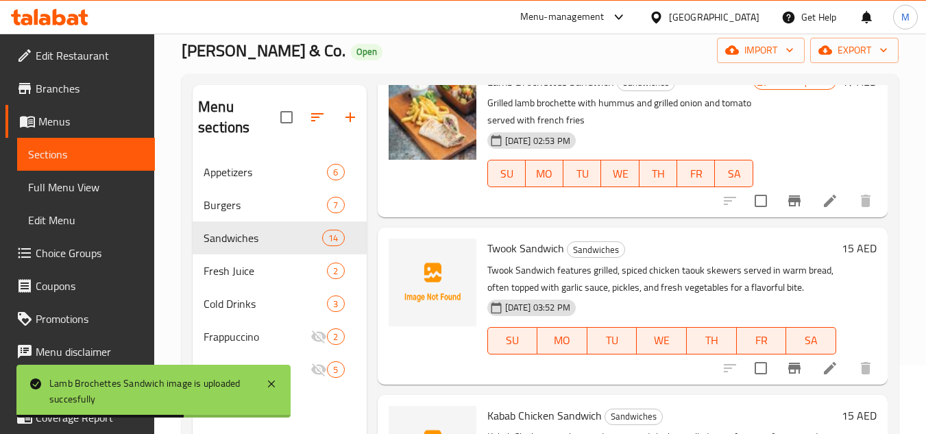
click at [515, 259] on span "Twook Sandwich" at bounding box center [526, 248] width 77 height 21
click at [516, 259] on span "Twook Sandwich" at bounding box center [526, 248] width 77 height 21
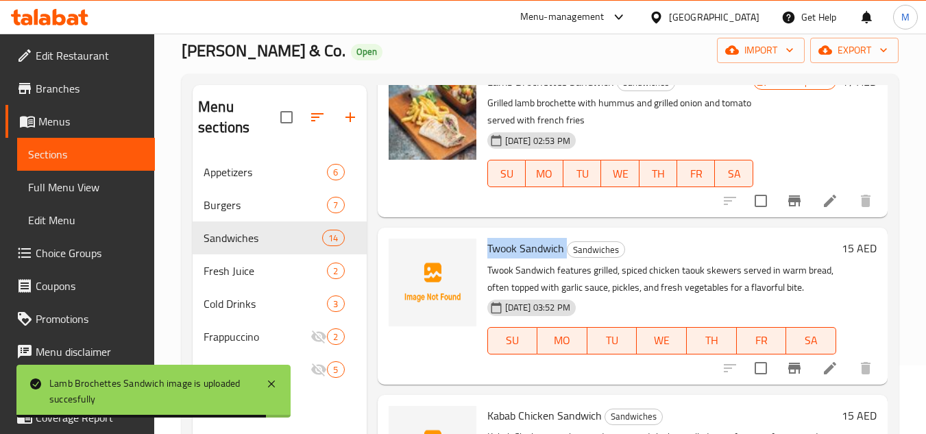
click at [516, 259] on span "Twook Sandwich" at bounding box center [526, 248] width 77 height 21
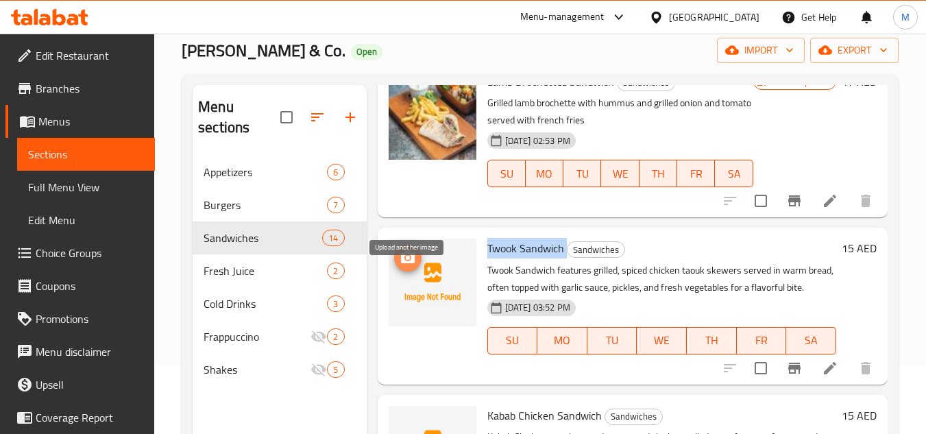
click at [400, 266] on icon "upload picture" at bounding box center [408, 258] width 16 height 16
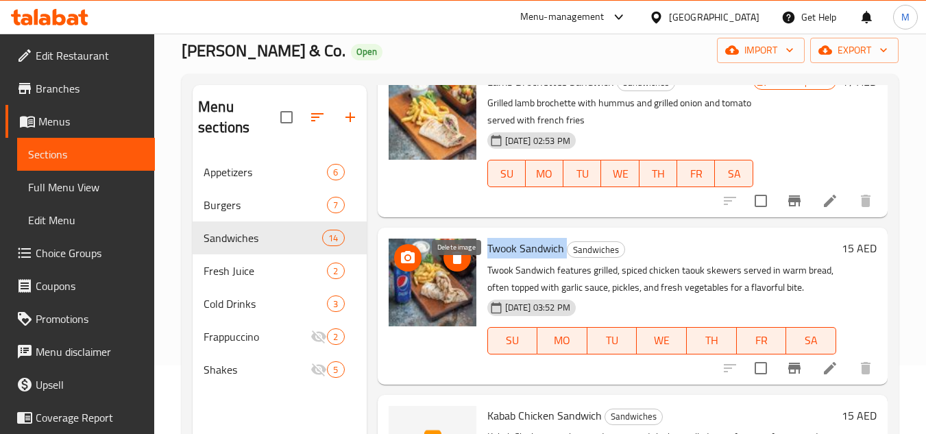
click at [453, 264] on icon "delete image" at bounding box center [458, 258] width 10 height 12
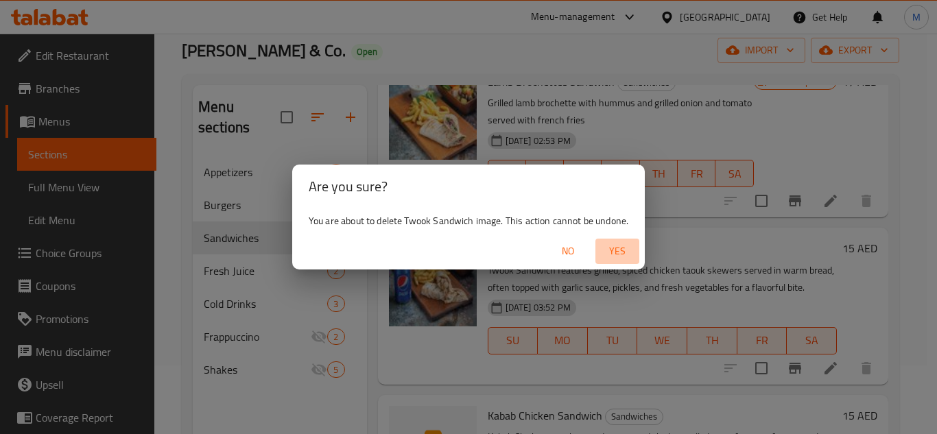
click at [616, 249] on span "Yes" at bounding box center [617, 251] width 33 height 17
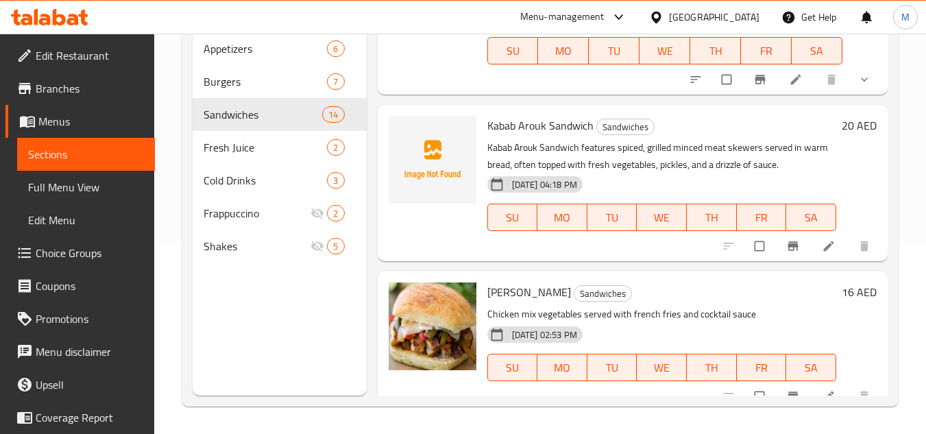
scroll to position [1289, 0]
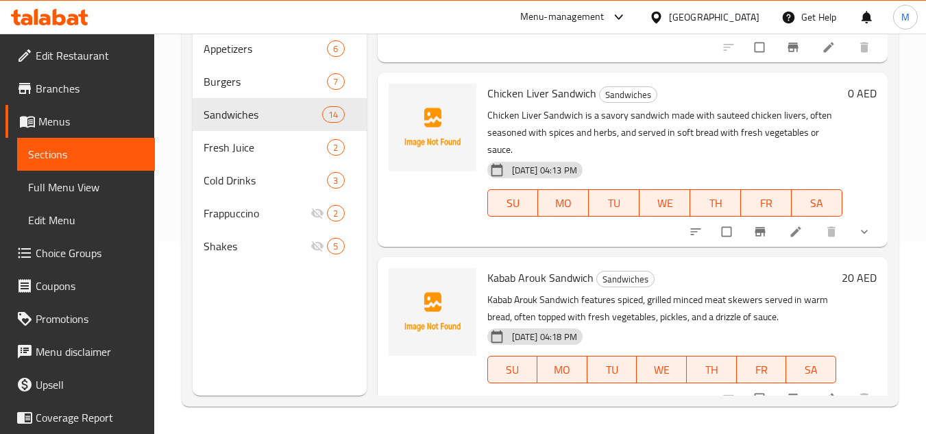
click at [56, 14] on icon at bounding box center [59, 17] width 13 height 16
